Goal: Find specific page/section: Find specific page/section

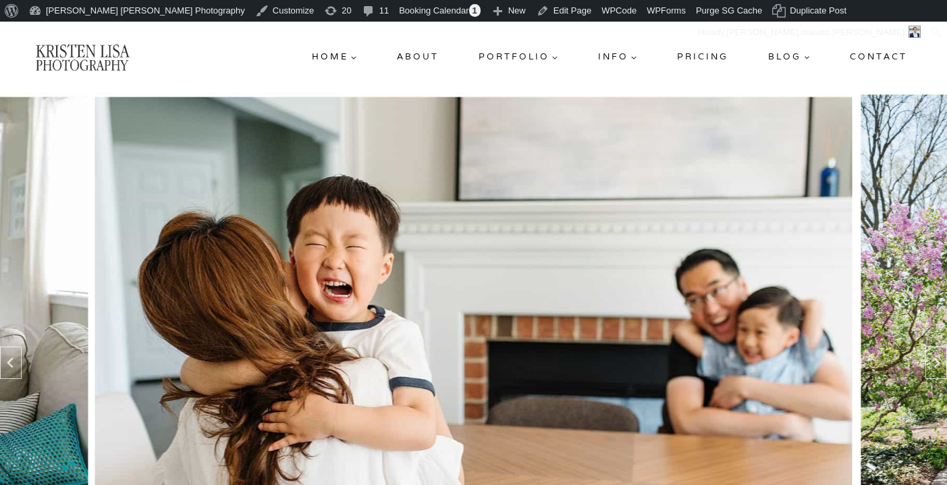
click at [874, 53] on link "Contact" at bounding box center [879, 57] width 68 height 24
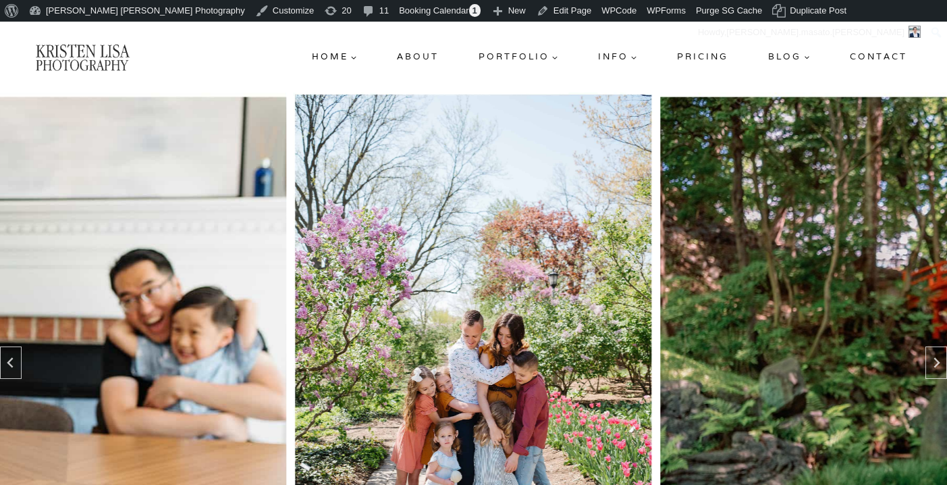
click at [866, 55] on link "Contact" at bounding box center [879, 57] width 68 height 24
click at [701, 53] on link "Pricing" at bounding box center [703, 57] width 62 height 24
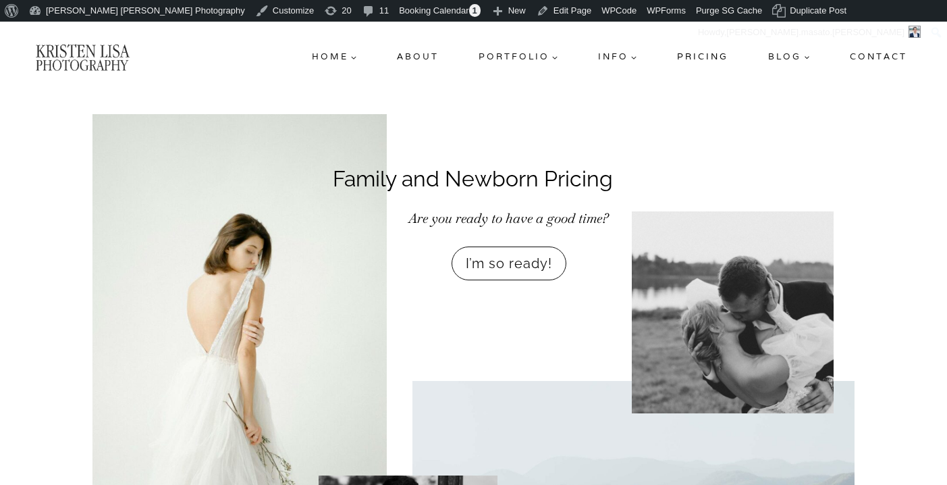
click at [882, 55] on link "Contact" at bounding box center [879, 57] width 68 height 24
click at [867, 55] on link "Contact" at bounding box center [879, 57] width 68 height 24
